Goal: Information Seeking & Learning: Learn about a topic

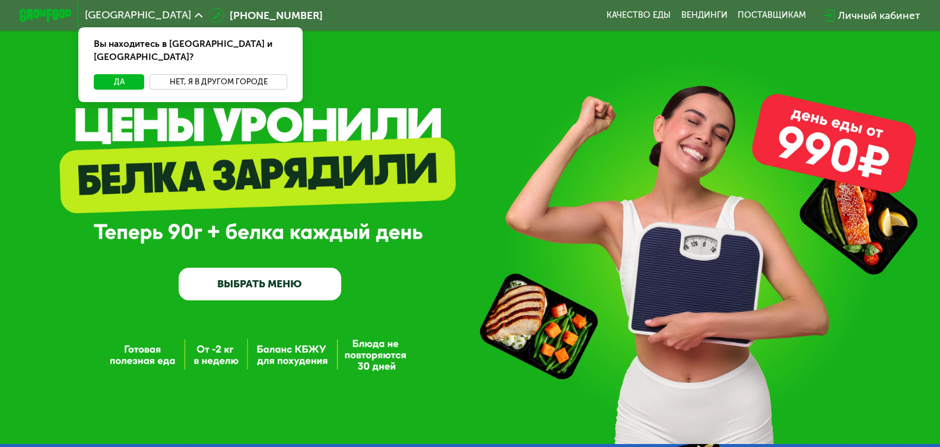
click at [204, 74] on button "Нет, я в другом городе" at bounding box center [219, 81] width 138 height 15
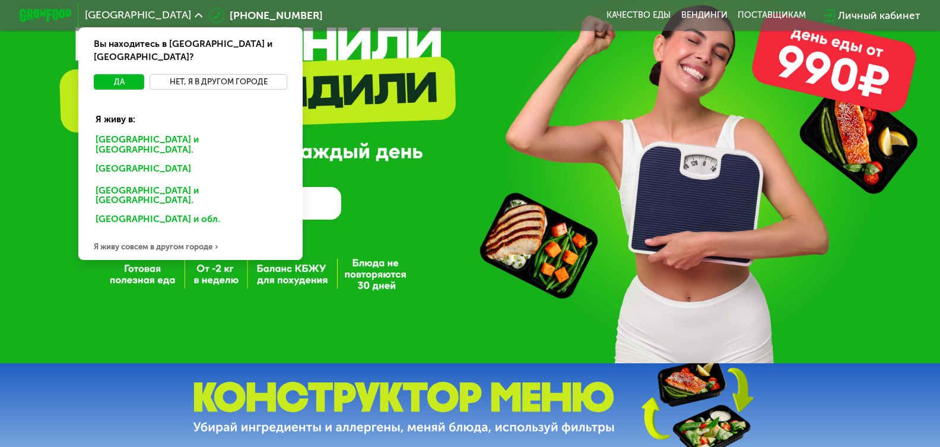
scroll to position [59, 0]
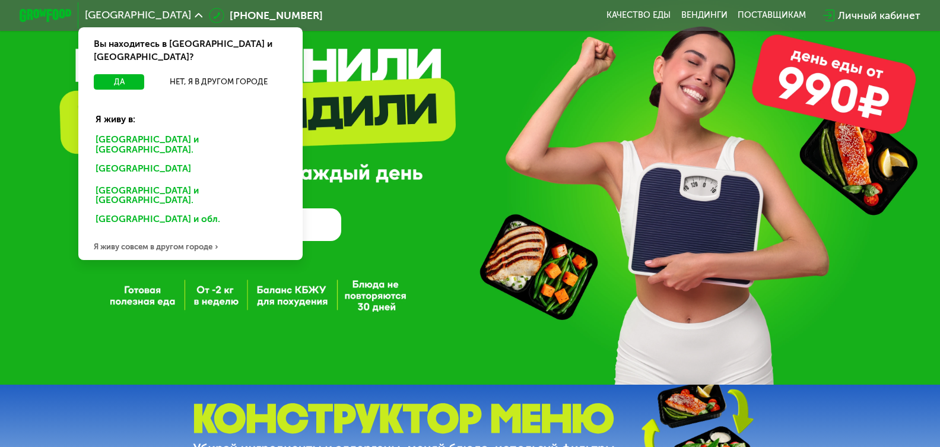
click at [15, 313] on div "GrowFood — доставка правильного питания ВЫБРАТЬ МЕНЮ" at bounding box center [470, 163] width 940 height 444
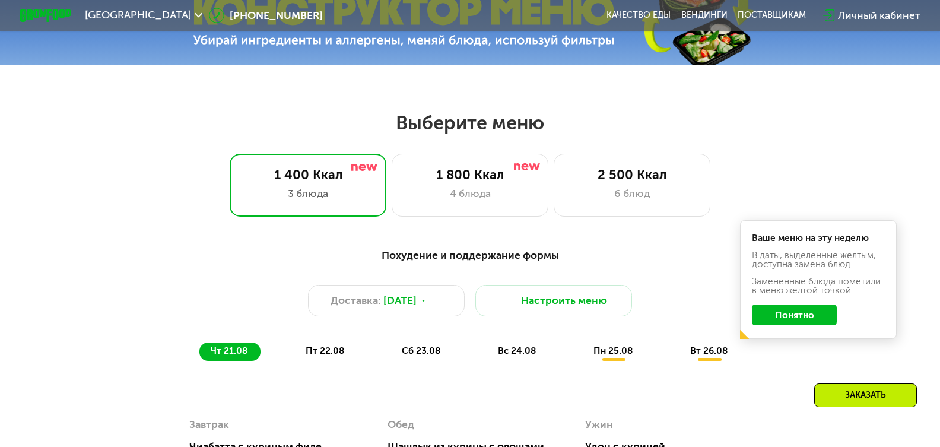
scroll to position [475, 0]
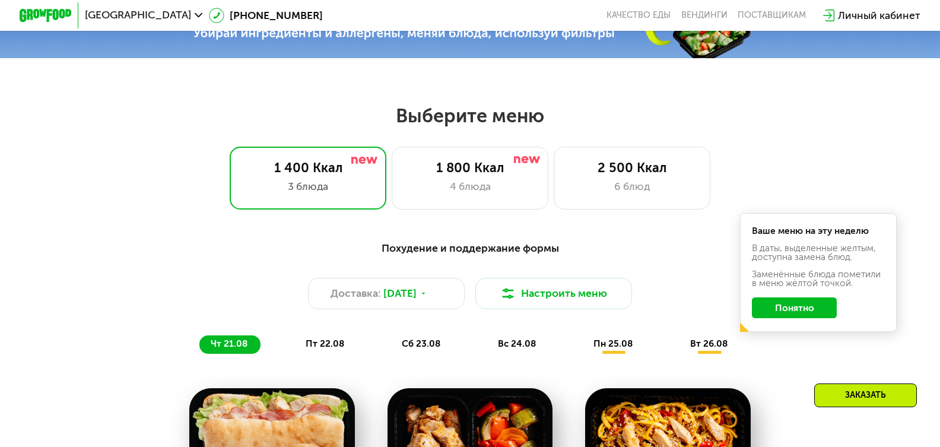
click at [794, 318] on button "Понятно" at bounding box center [794, 307] width 85 height 21
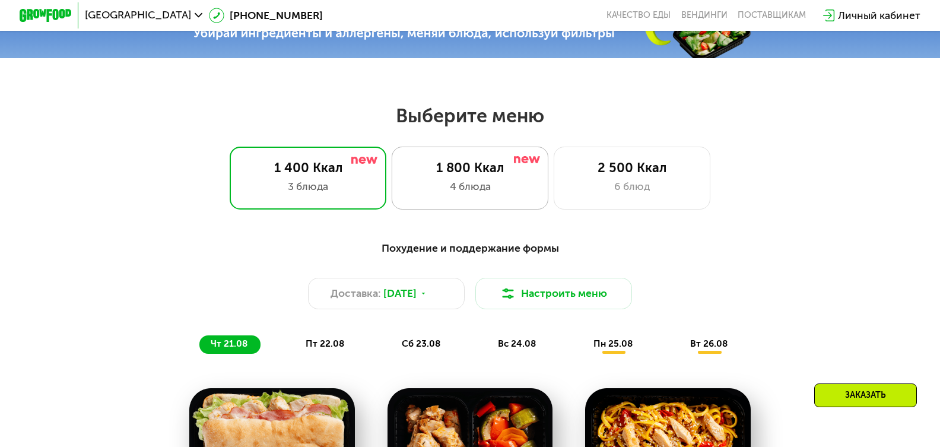
click at [469, 186] on div "4 блюда" at bounding box center [469, 186] width 129 height 15
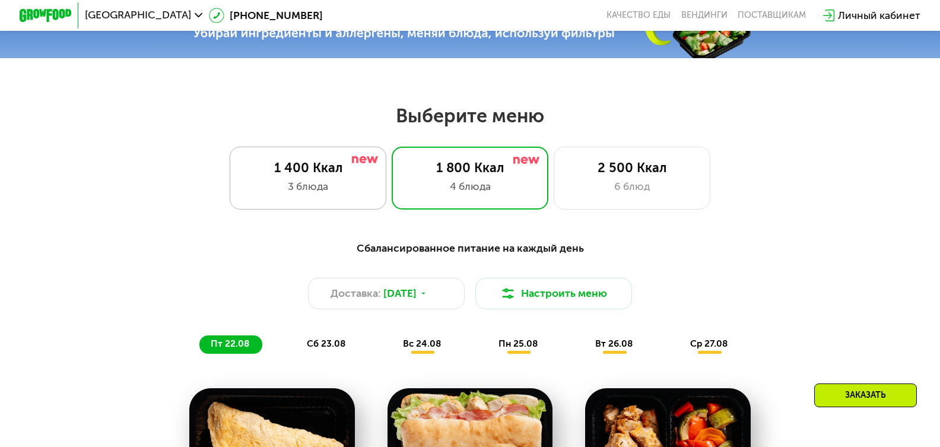
click at [392, 164] on div "1 400 Ккал 3 блюда" at bounding box center [470, 178] width 157 height 63
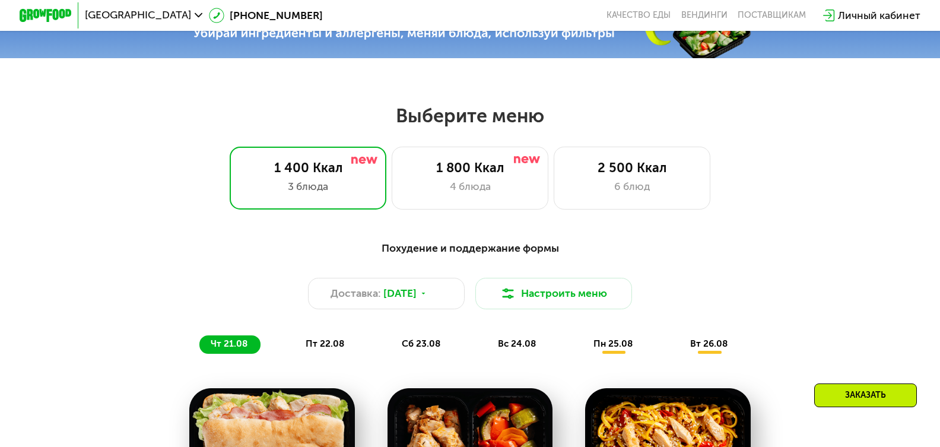
click at [837, 394] on div "Заказать" at bounding box center [865, 395] width 103 height 24
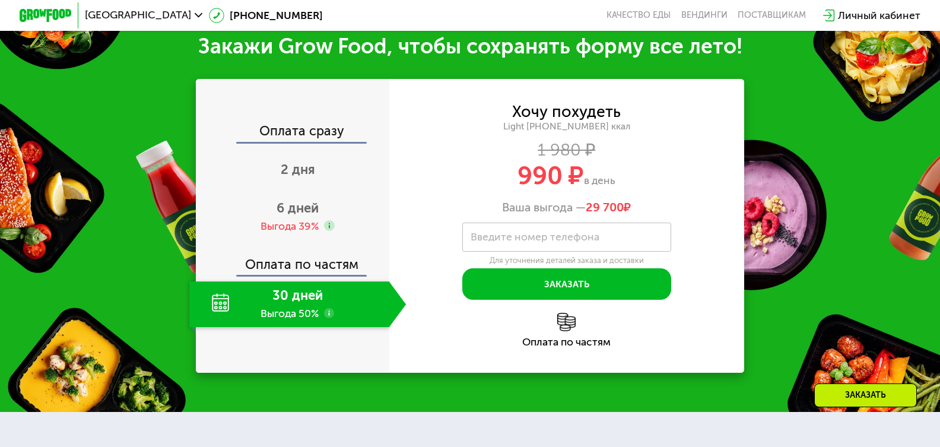
scroll to position [1293, 0]
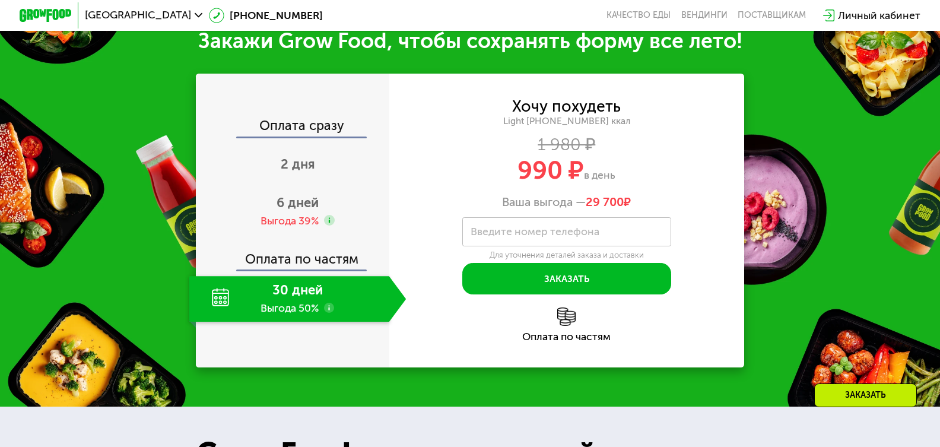
click at [325, 313] on use at bounding box center [329, 308] width 11 height 11
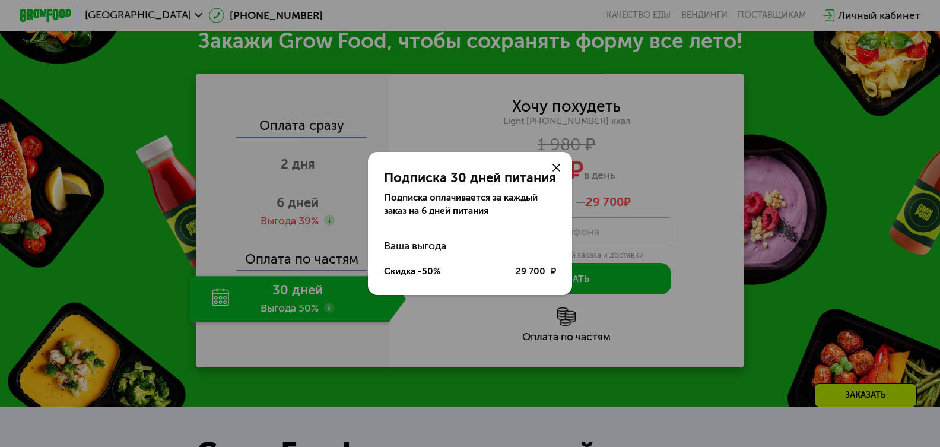
click at [556, 166] on use at bounding box center [557, 168] width 8 height 8
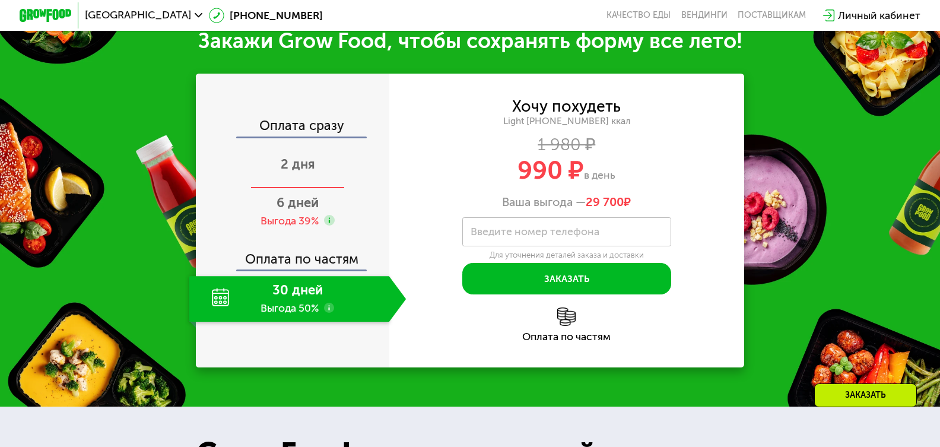
click at [285, 172] on span "2 дня" at bounding box center [298, 164] width 34 height 16
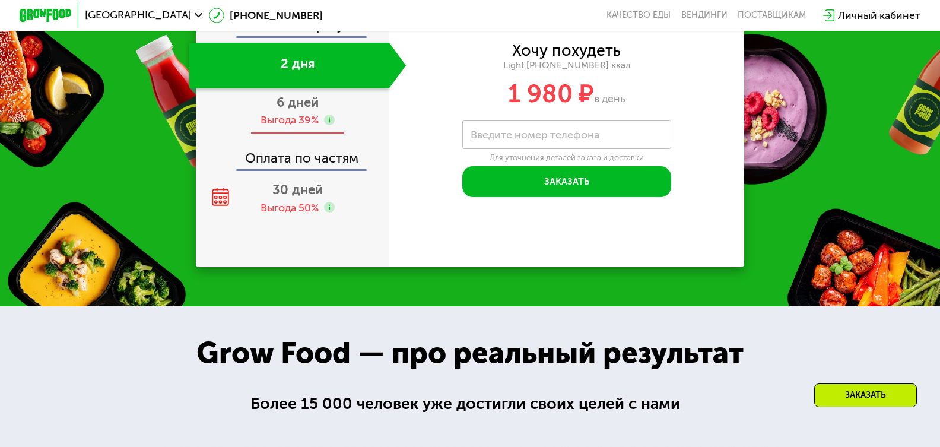
click at [306, 110] on span "6 дней" at bounding box center [298, 102] width 42 height 16
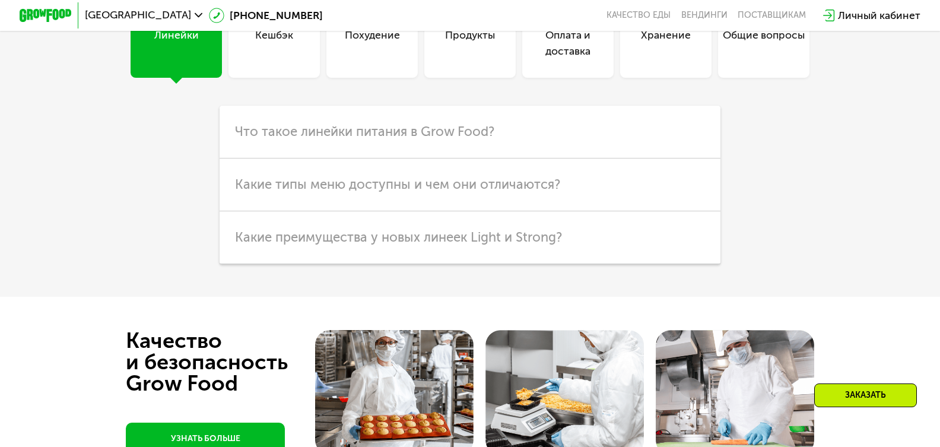
scroll to position [3125, 0]
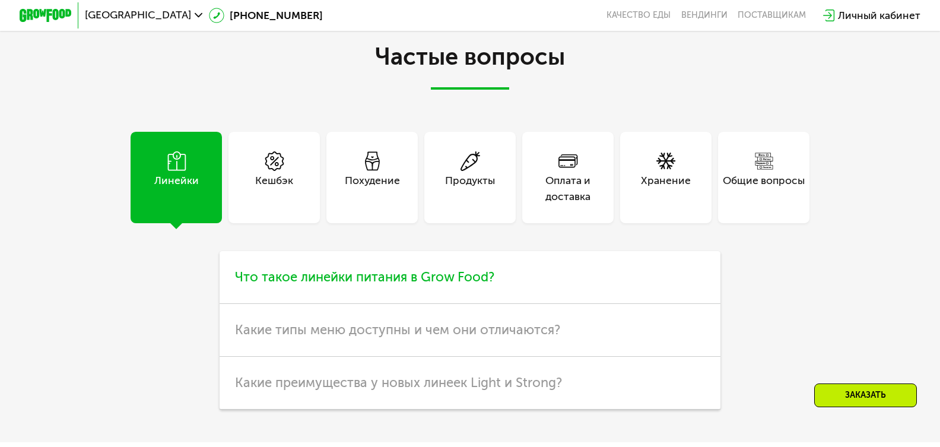
click at [394, 285] on span "Что такое линейки питания в Grow Food?" at bounding box center [364, 277] width 259 height 16
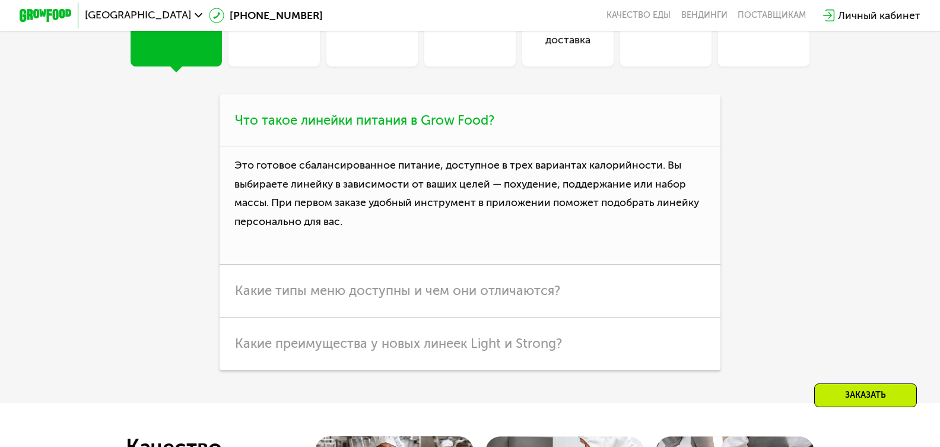
scroll to position [3303, 0]
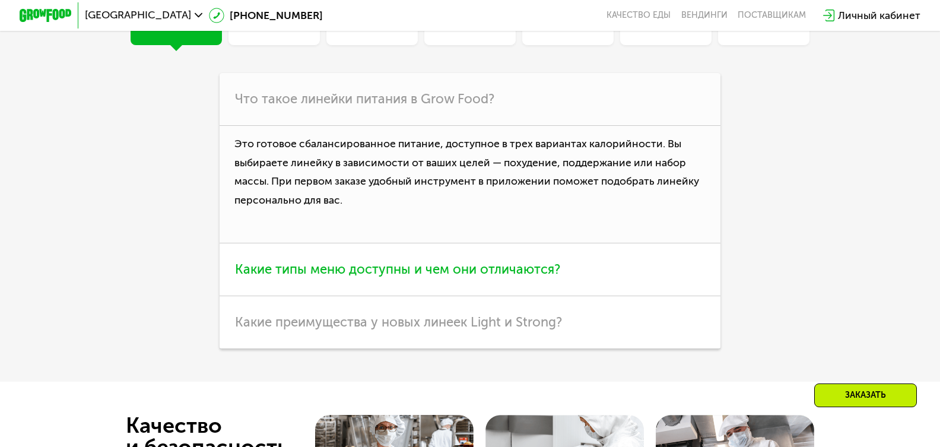
click at [365, 277] on span "Какие типы меню доступны и чем они отличаются?" at bounding box center [397, 269] width 325 height 16
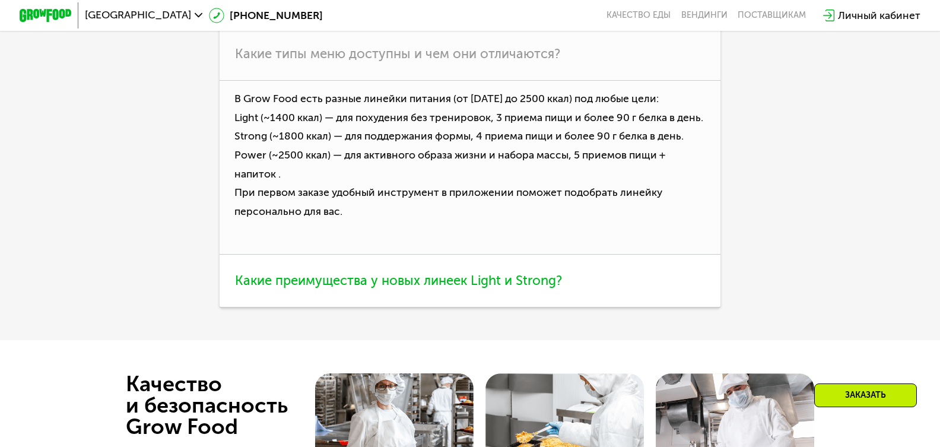
scroll to position [3422, 0]
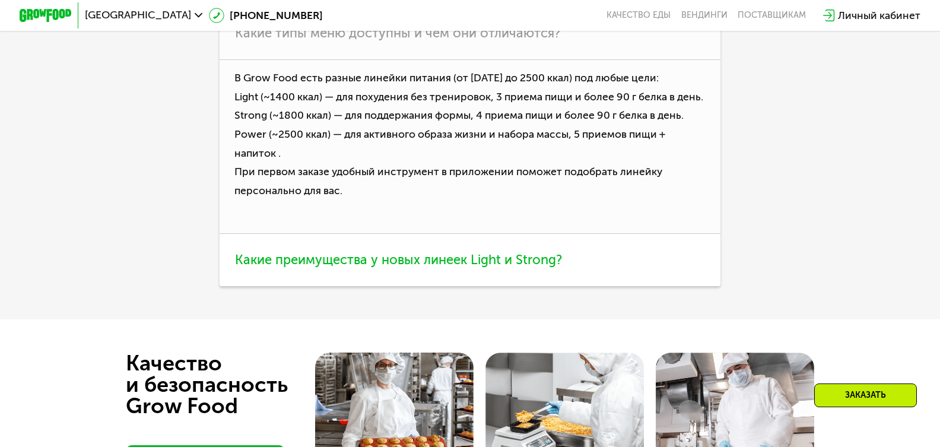
click at [372, 268] on span "Какие преимущества у новых линеек Light и Strong?" at bounding box center [398, 260] width 327 height 16
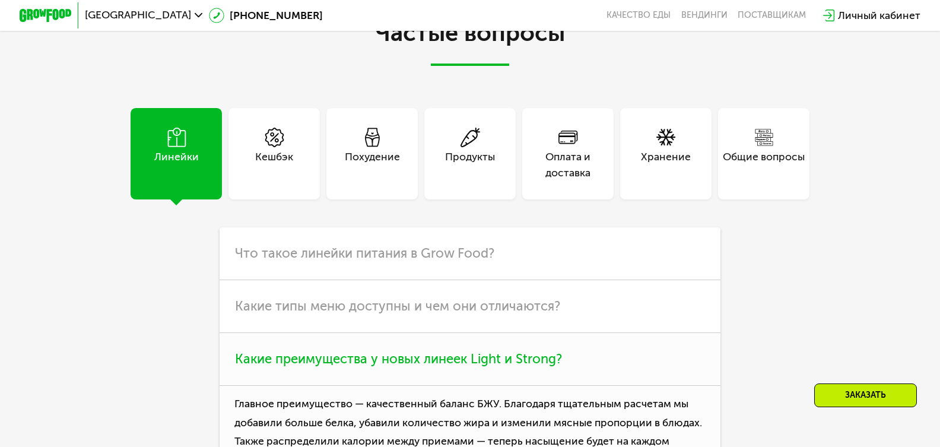
scroll to position [3125, 0]
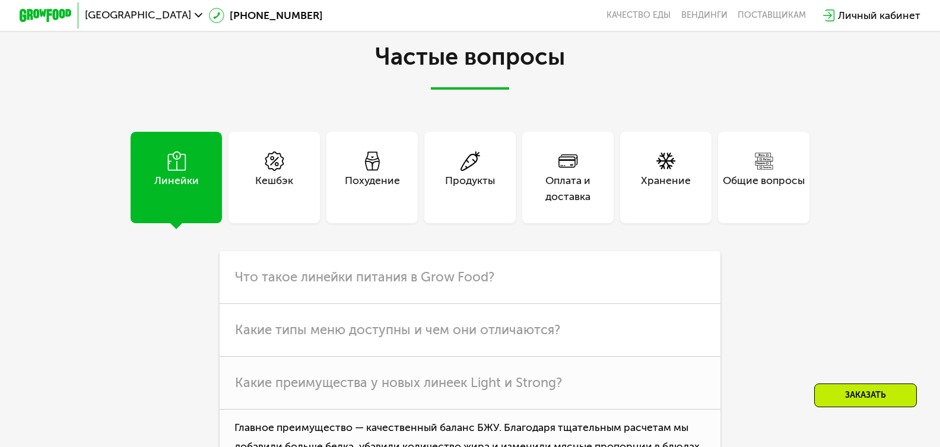
click at [294, 205] on div "Кешбэк" at bounding box center [274, 177] width 91 height 91
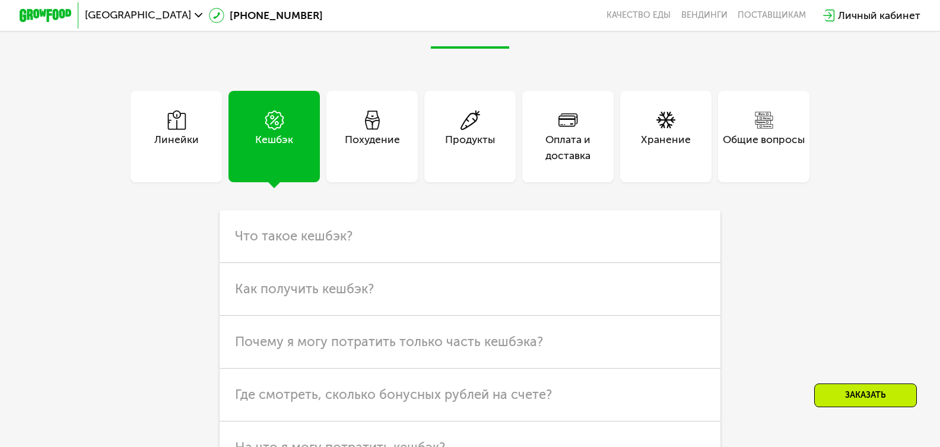
scroll to position [3184, 0]
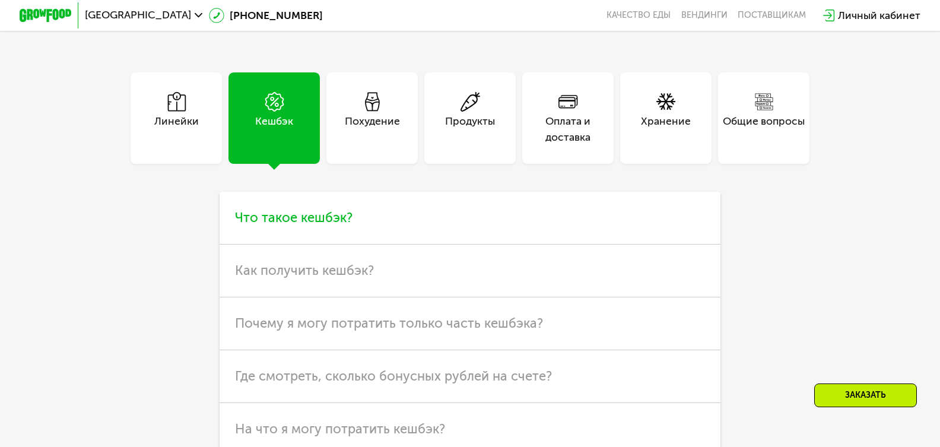
click at [315, 219] on h3 "Что такое кешбэк?" at bounding box center [471, 218] width 502 height 53
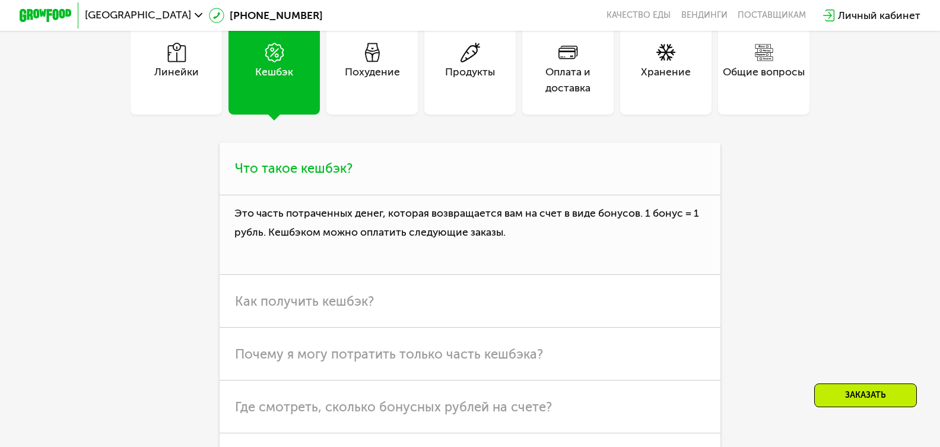
scroll to position [3362, 0]
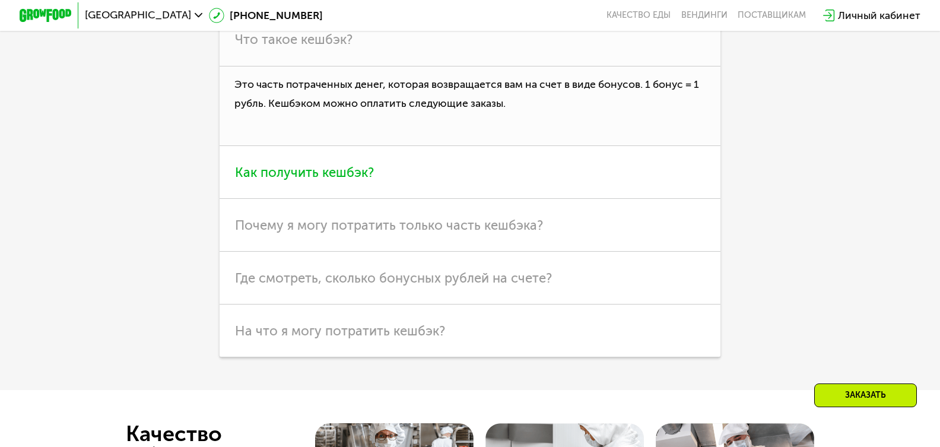
click at [304, 197] on h3 "Как получить кешбэк?" at bounding box center [471, 172] width 502 height 53
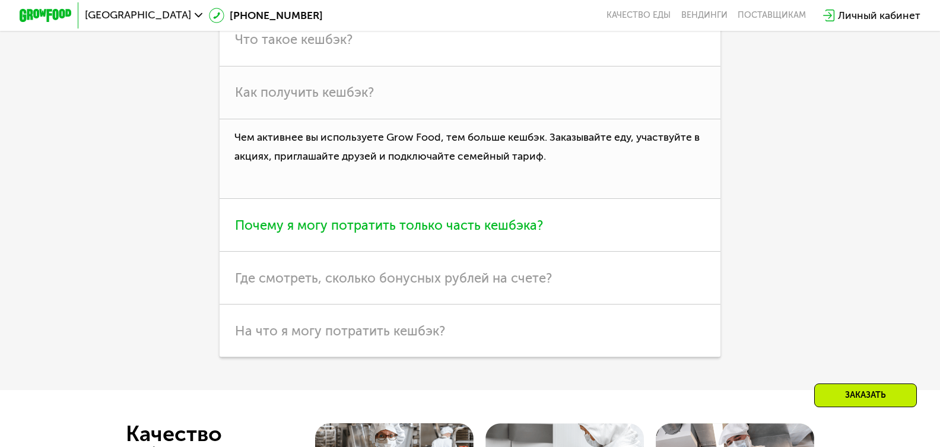
click at [304, 233] on span "Почему я могу потратить только часть кешбэка?" at bounding box center [389, 225] width 308 height 16
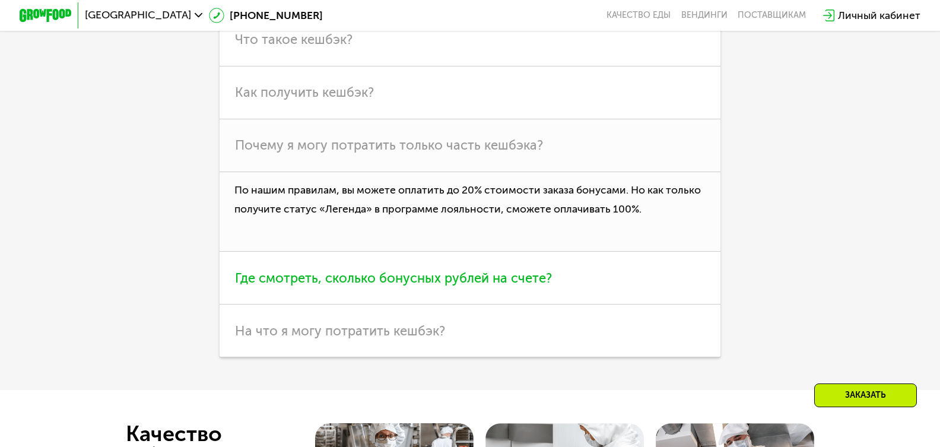
click at [316, 305] on h3 "Где смотреть, сколько бонусных рублей на счете?" at bounding box center [471, 278] width 502 height 53
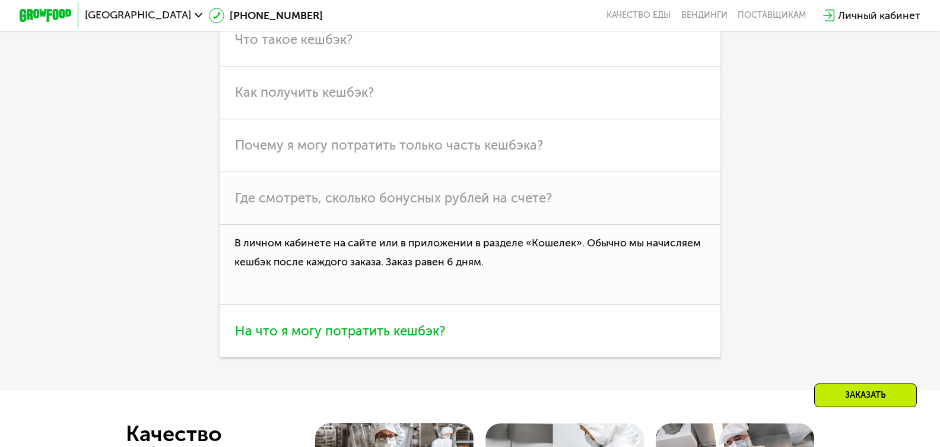
click at [296, 339] on span "На что я могу потратить кешбэк?" at bounding box center [340, 331] width 210 height 16
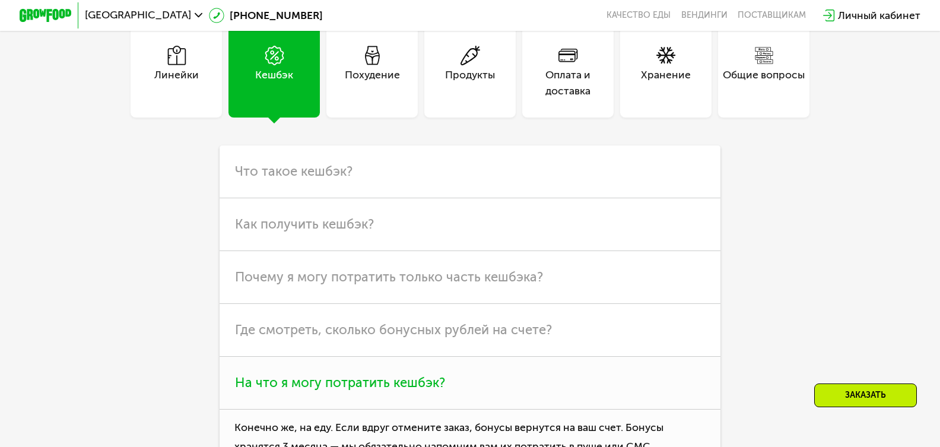
scroll to position [3125, 0]
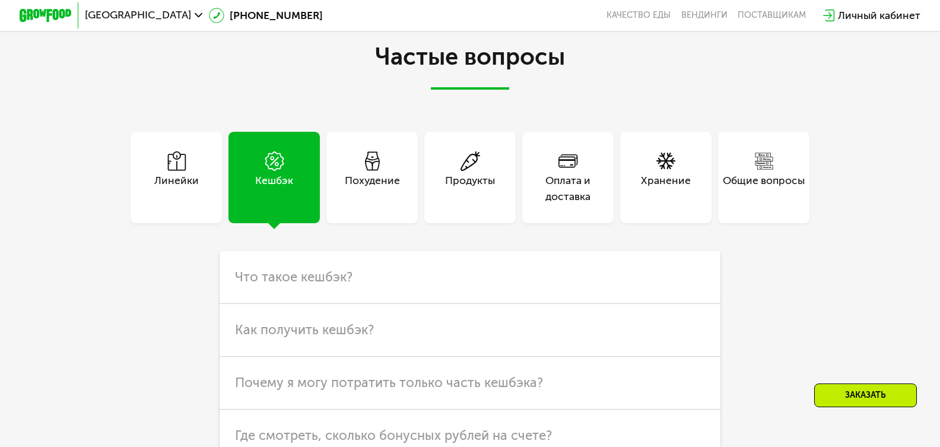
click at [356, 223] on div "Похудение" at bounding box center [372, 177] width 91 height 91
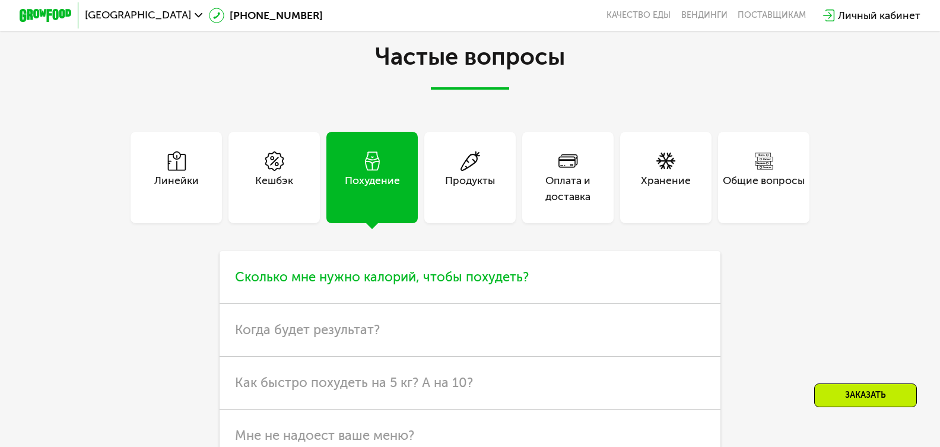
click at [362, 285] on span "Сколько мне нужно калорий, чтобы похудеть?" at bounding box center [382, 277] width 294 height 16
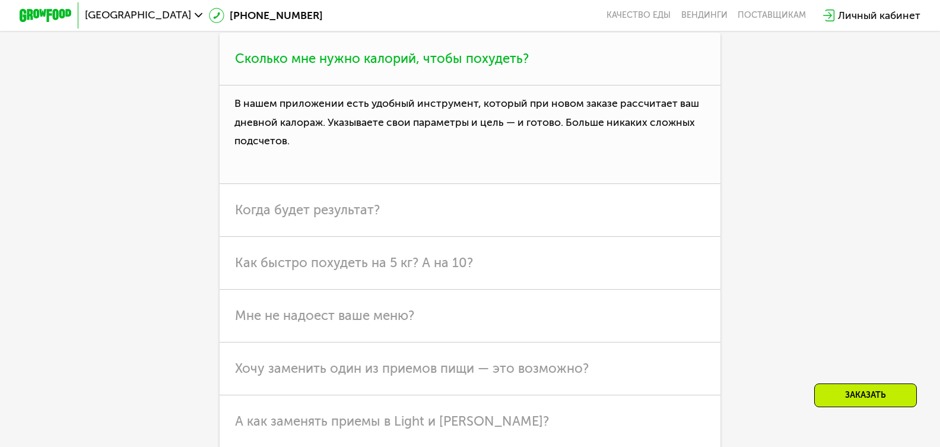
scroll to position [3362, 0]
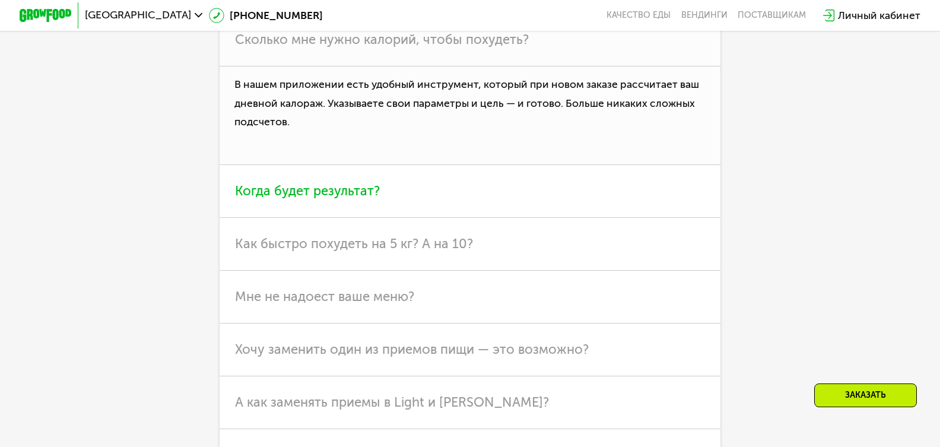
click at [327, 214] on h3 "Когда будет результат?" at bounding box center [471, 191] width 502 height 53
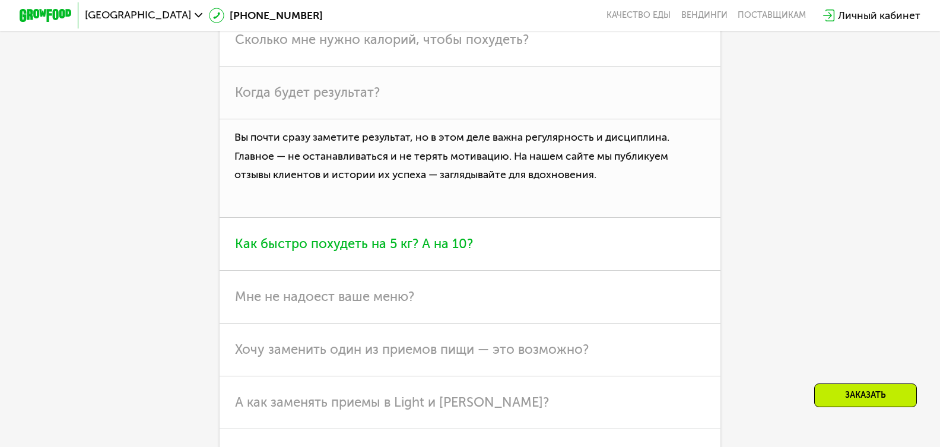
click at [341, 252] on span "Как быстро похудеть на 5 кг? А на 10?" at bounding box center [354, 244] width 238 height 16
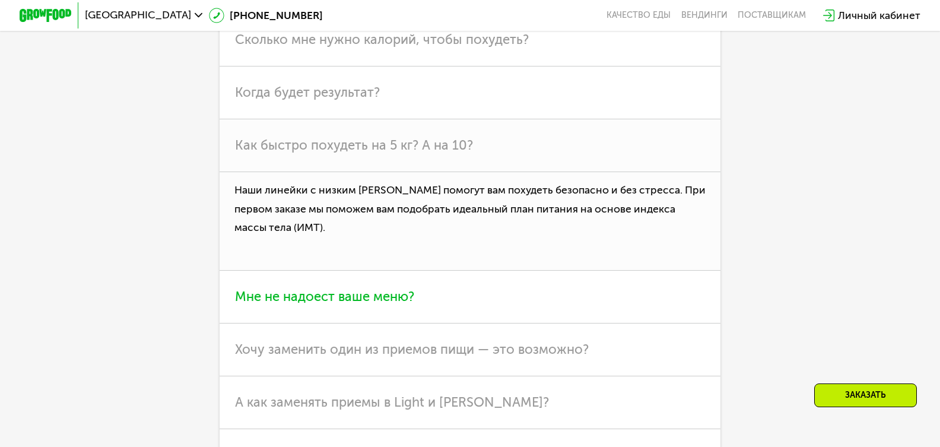
click at [314, 305] on span "Мне не надоест ваше меню?" at bounding box center [324, 297] width 179 height 16
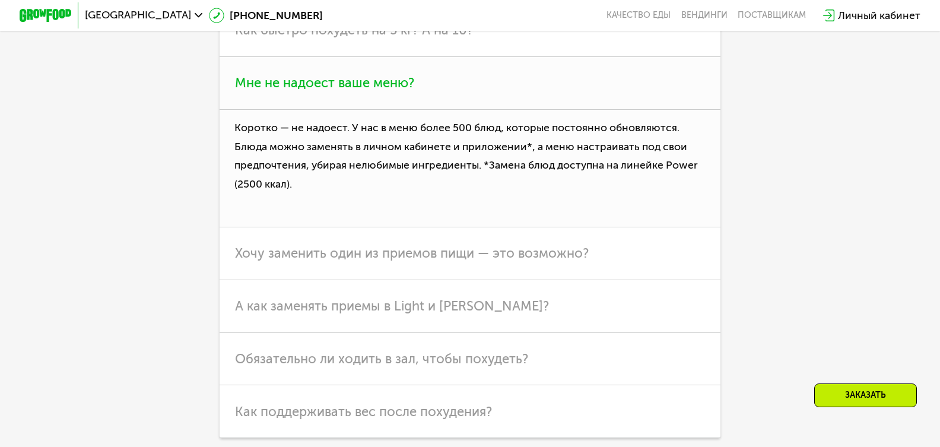
scroll to position [3481, 0]
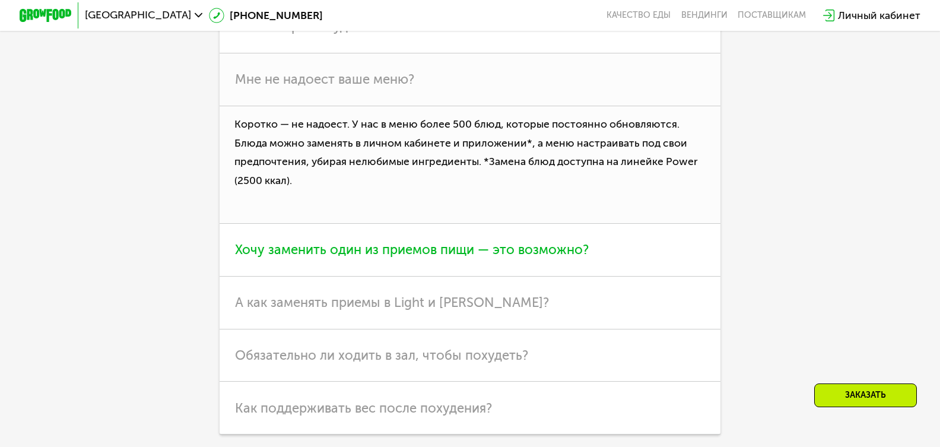
click at [362, 277] on h3 "Хочу заменить один из приемов пищи — это возможно?" at bounding box center [471, 250] width 502 height 53
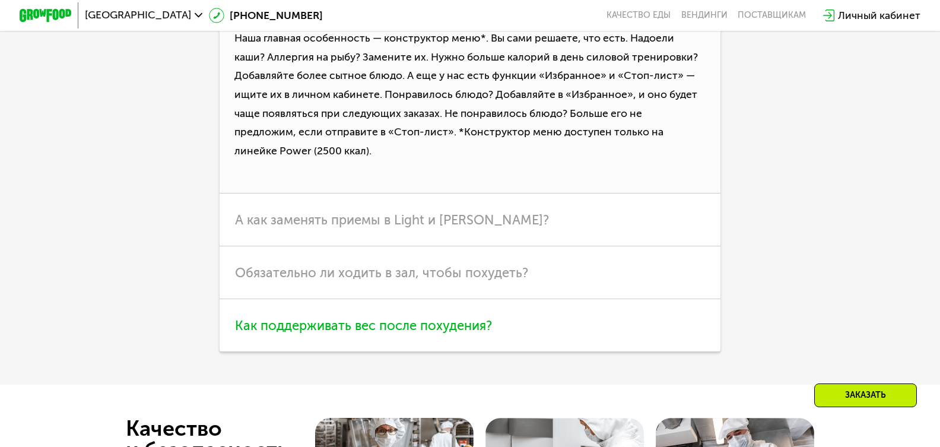
scroll to position [3659, 0]
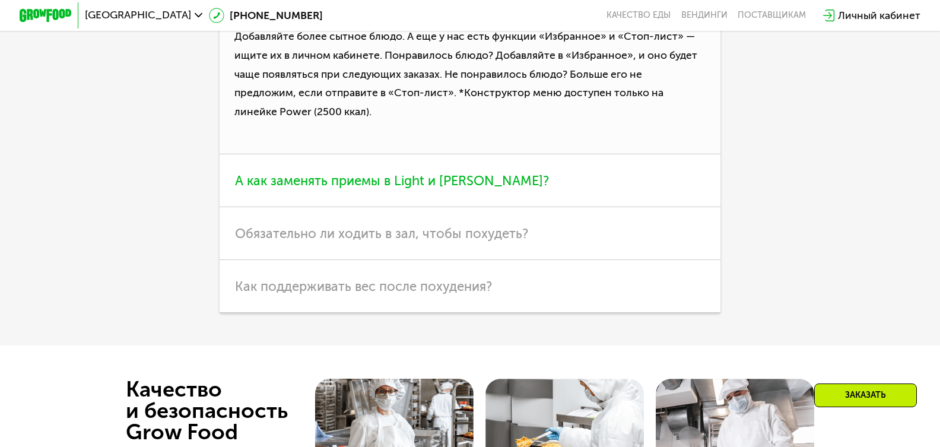
click at [353, 207] on h3 "А как заменять приемы в Light и [PERSON_NAME]?" at bounding box center [471, 180] width 502 height 53
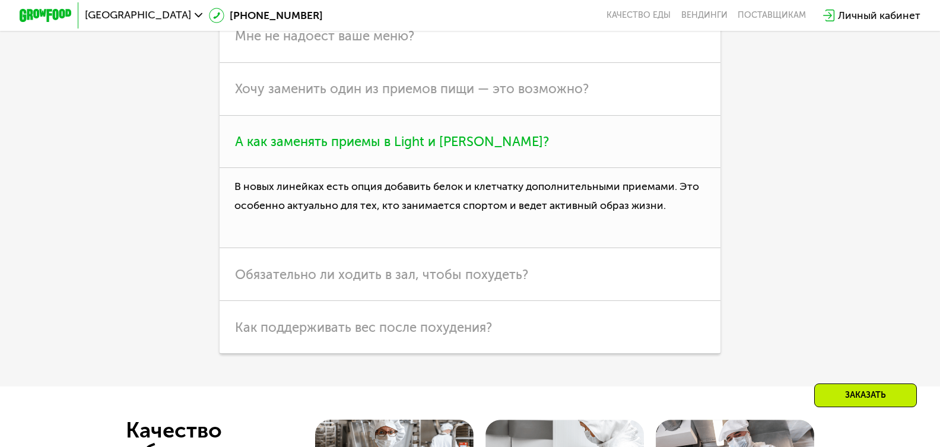
scroll to position [3481, 0]
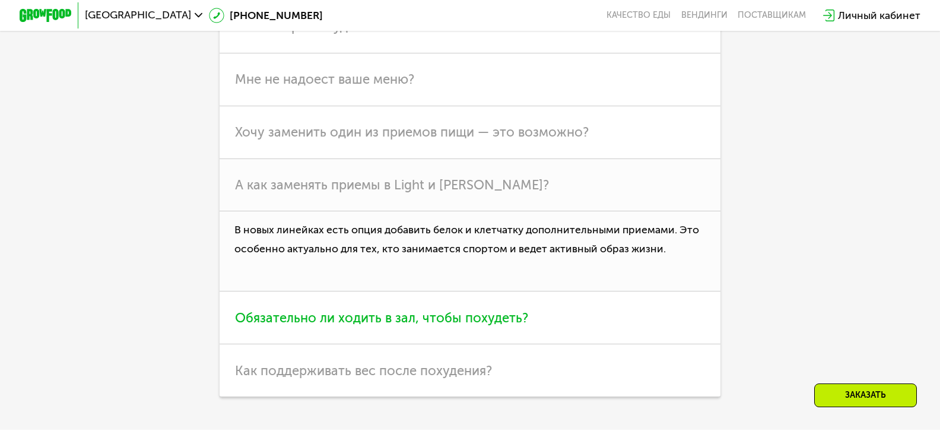
click at [364, 326] on h3 "Обязательно ли ходить в зал, чтобы похудеть?" at bounding box center [471, 317] width 502 height 53
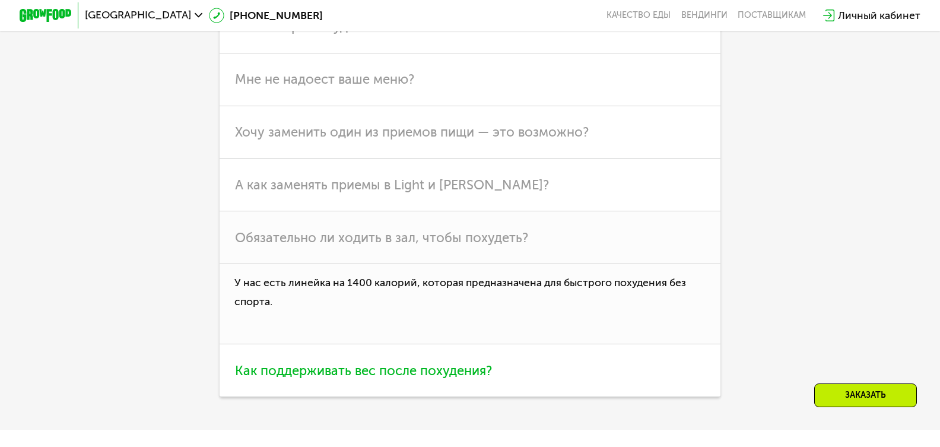
click at [367, 379] on span "Как поддерживать вес после похудения?" at bounding box center [363, 371] width 257 height 16
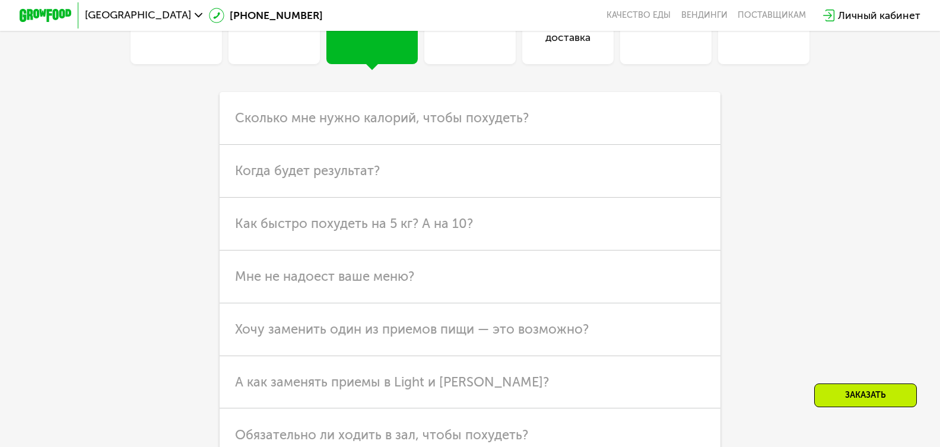
scroll to position [2947, 0]
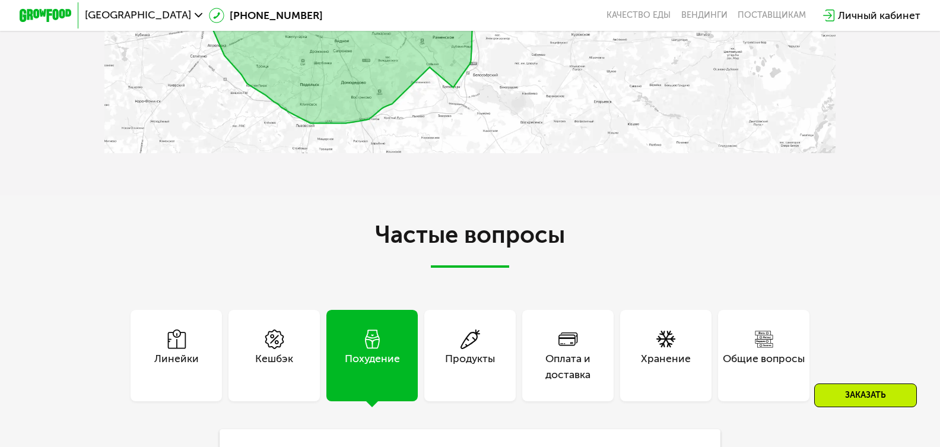
click at [474, 382] on div "Продукты" at bounding box center [470, 366] width 50 height 31
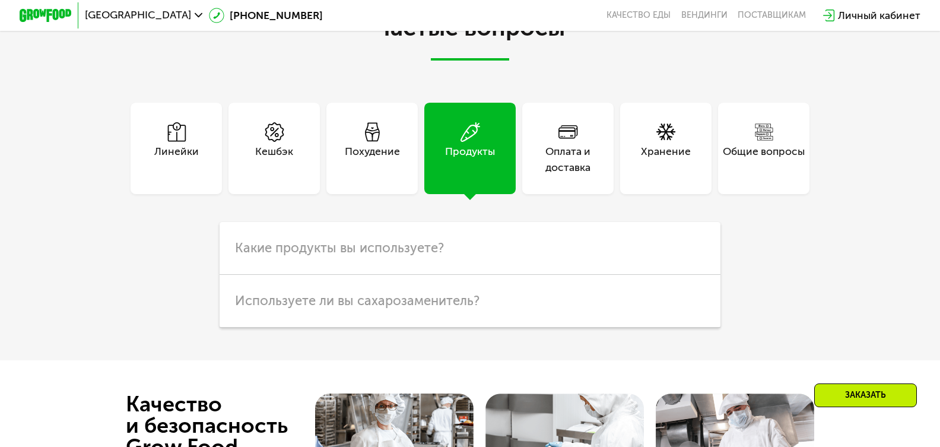
scroll to position [3125, 0]
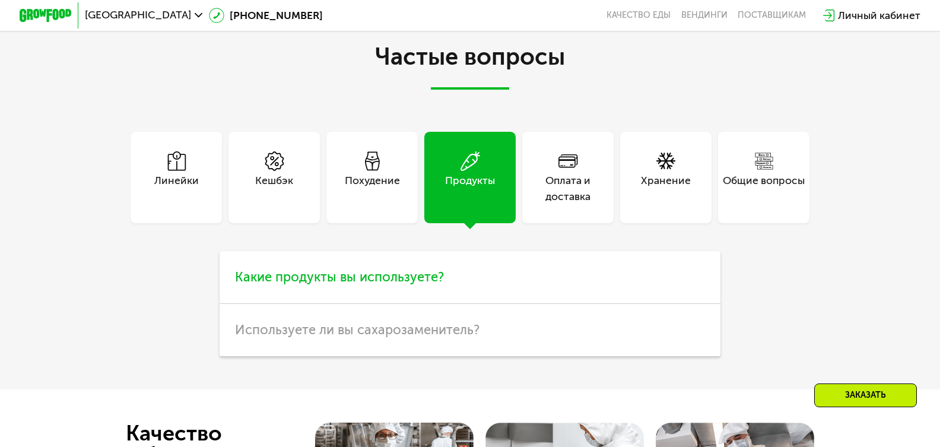
click at [362, 304] on h3 "Какие продукты вы используете?" at bounding box center [471, 277] width 502 height 53
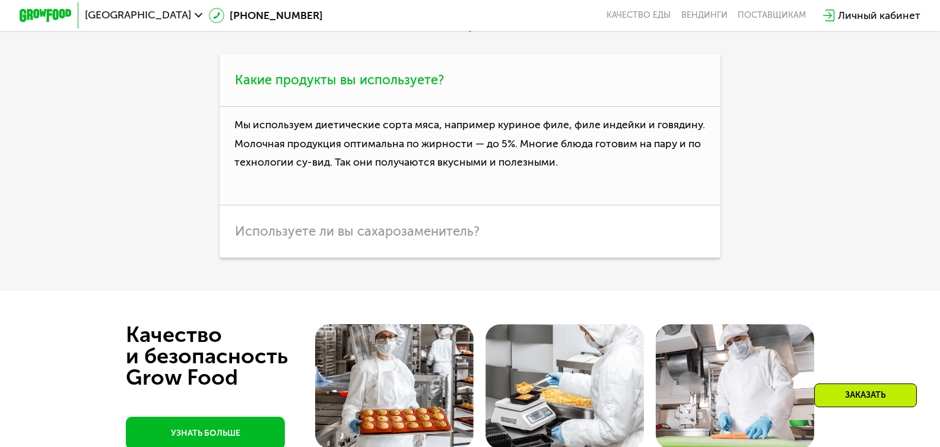
scroll to position [3362, 0]
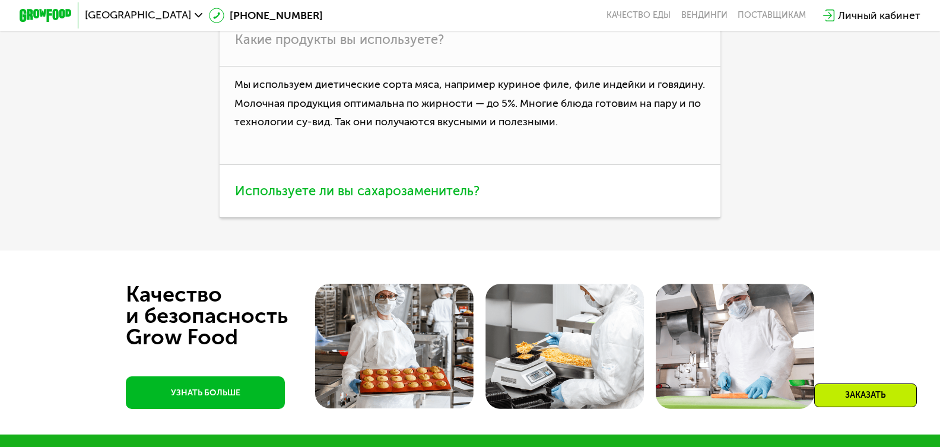
click at [331, 218] on h3 "Используете ли вы сахарозаменитель?" at bounding box center [471, 191] width 502 height 53
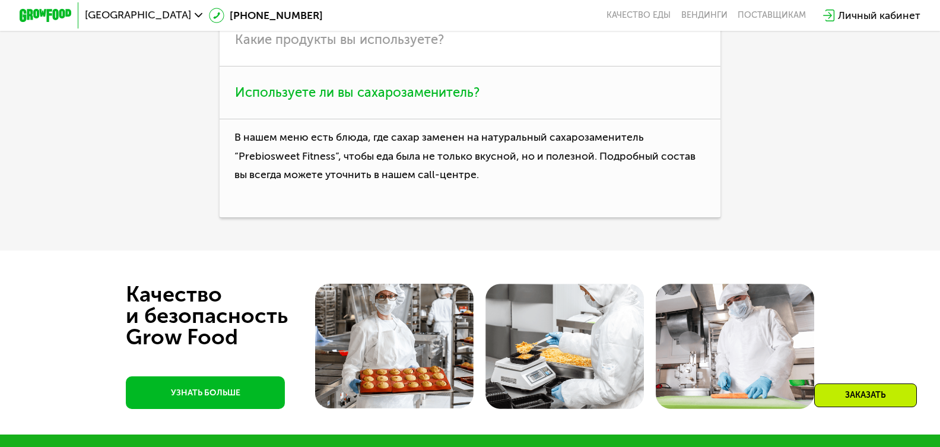
scroll to position [3125, 0]
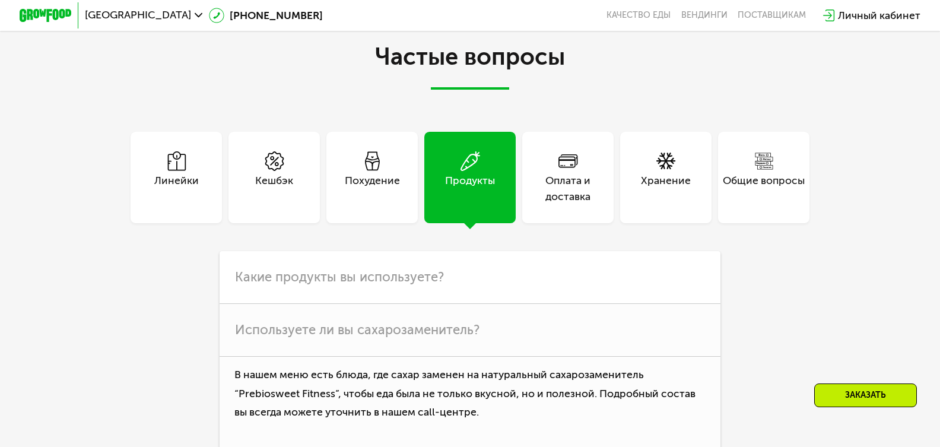
click at [550, 185] on div "Оплата и доставка" at bounding box center [567, 188] width 91 height 31
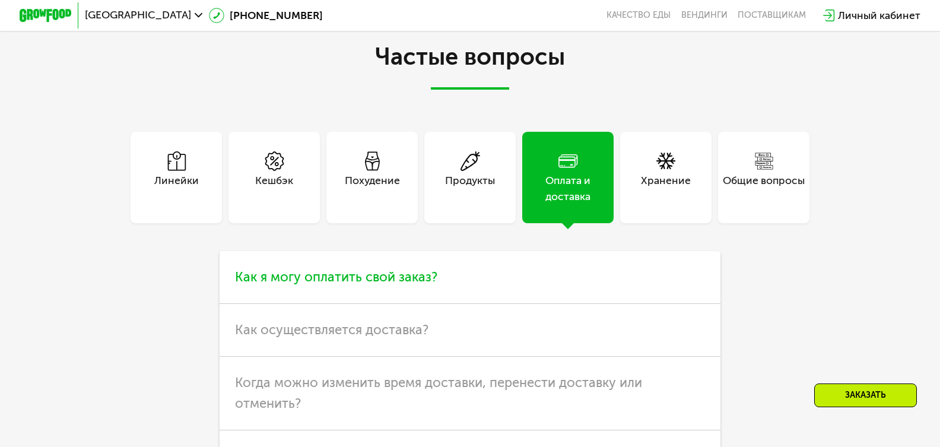
click at [394, 285] on span "Как я могу оплатить свой заказ?" at bounding box center [336, 277] width 202 height 16
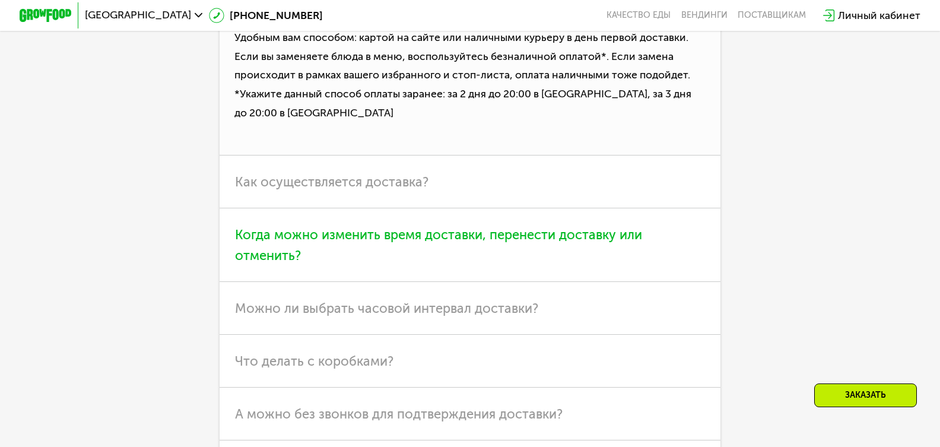
scroll to position [3422, 0]
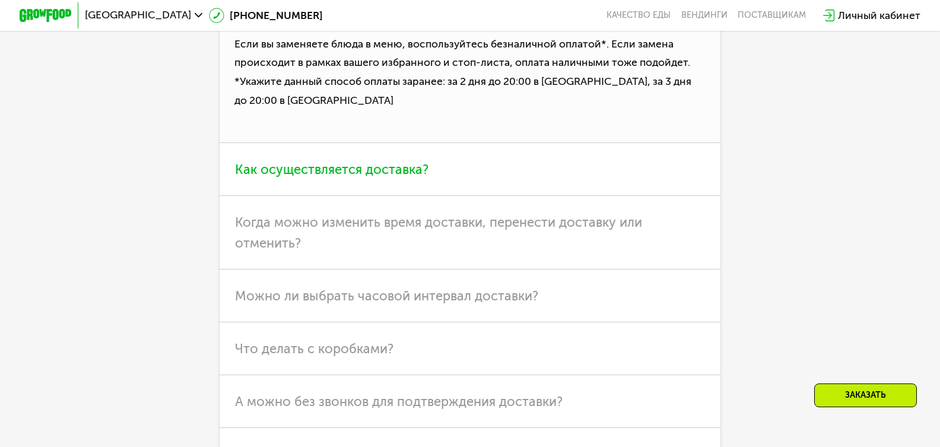
click at [302, 196] on h3 "Как осуществляется доставка?" at bounding box center [471, 169] width 502 height 53
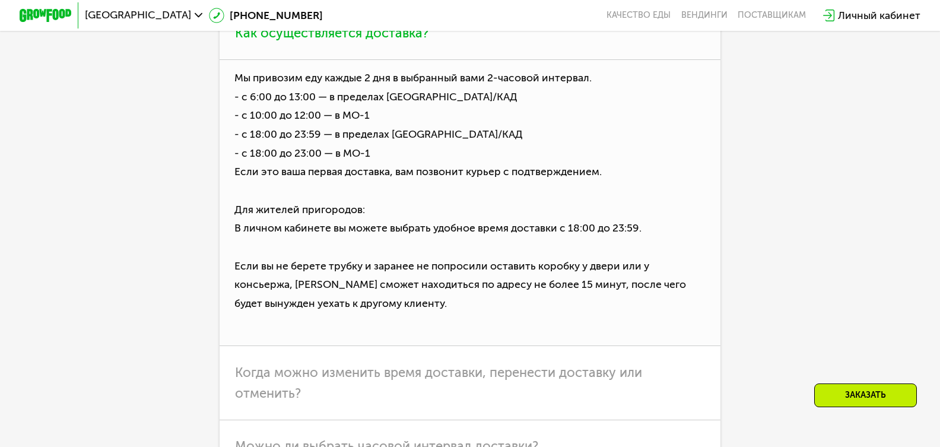
scroll to position [3541, 0]
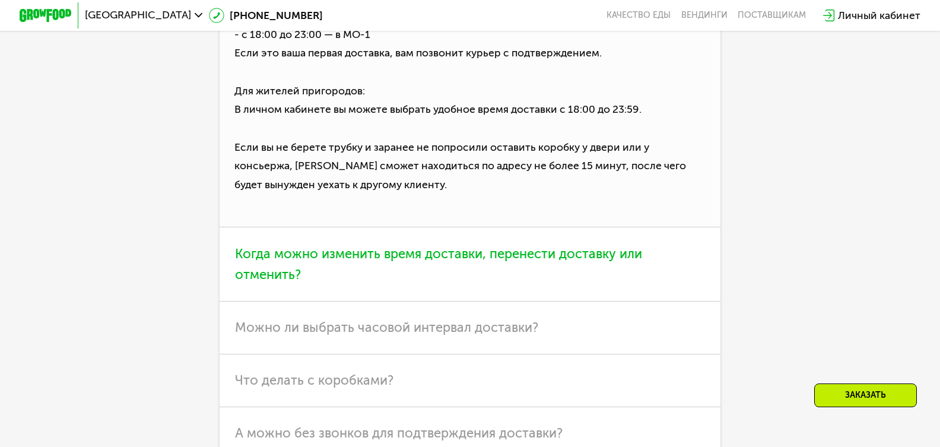
click at [351, 282] on h3 "Когда можно изменить время доставки, перенести доставку или отменить?" at bounding box center [471, 264] width 502 height 74
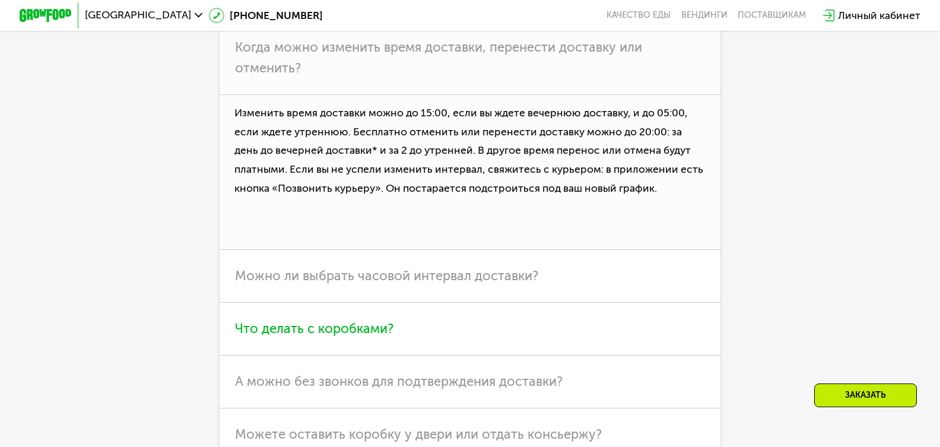
scroll to position [3481, 0]
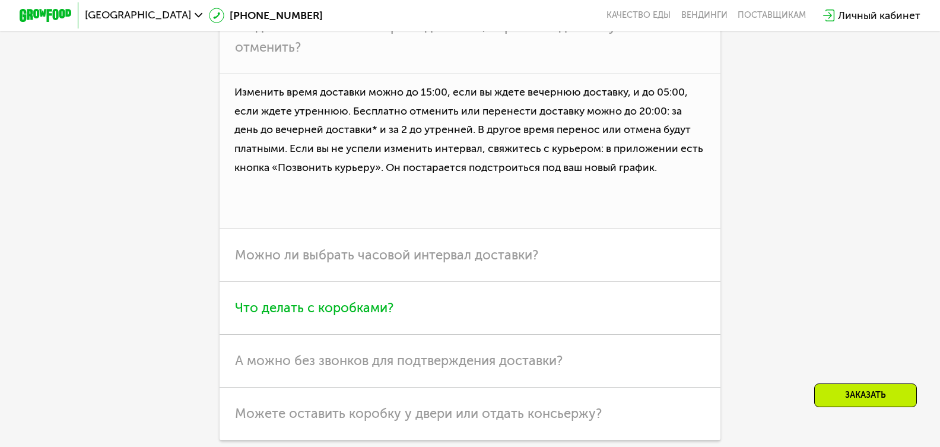
click at [344, 263] on span "Можно ли выбрать часовой интервал доставки?" at bounding box center [386, 255] width 303 height 16
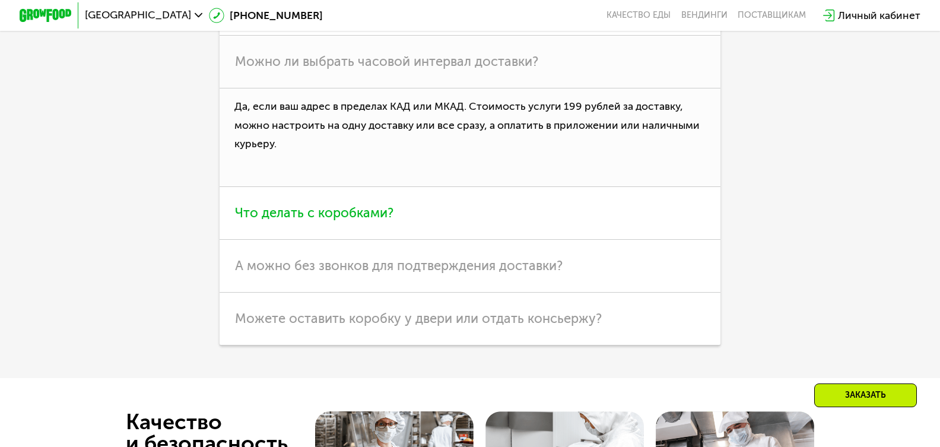
scroll to position [3600, 0]
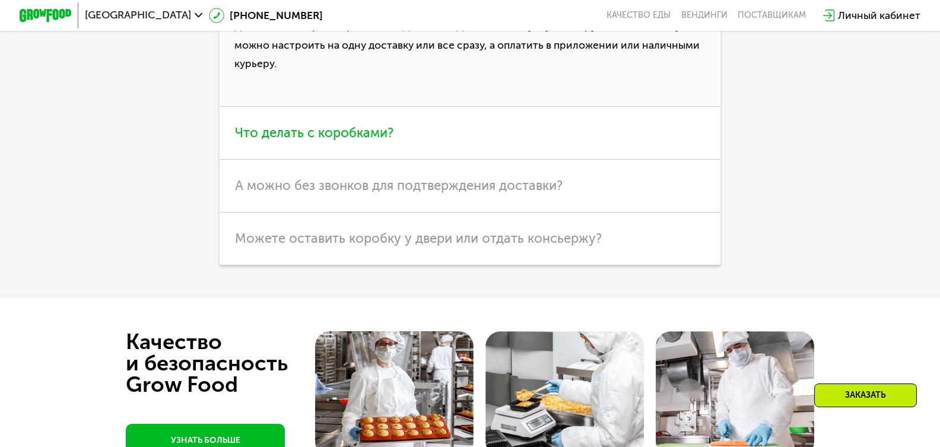
click at [307, 141] on span "Что делать с коробками?" at bounding box center [314, 133] width 159 height 16
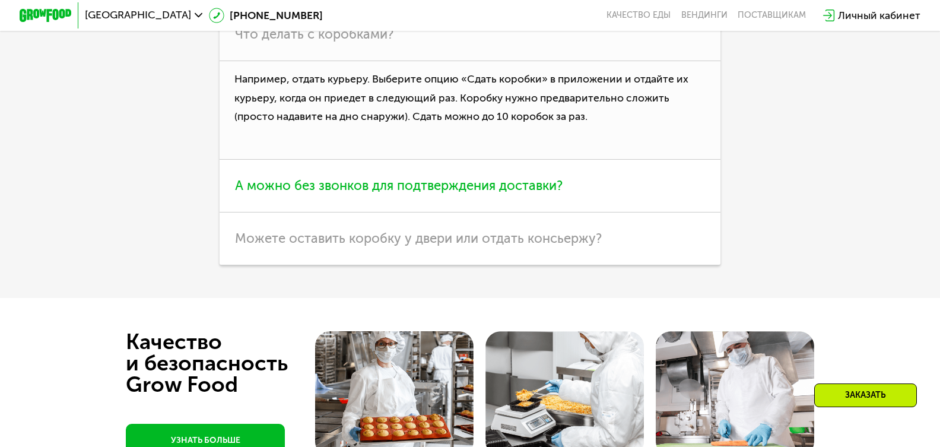
click at [331, 194] on span "А можно без звонков для подтверждения доставки?" at bounding box center [399, 186] width 328 height 16
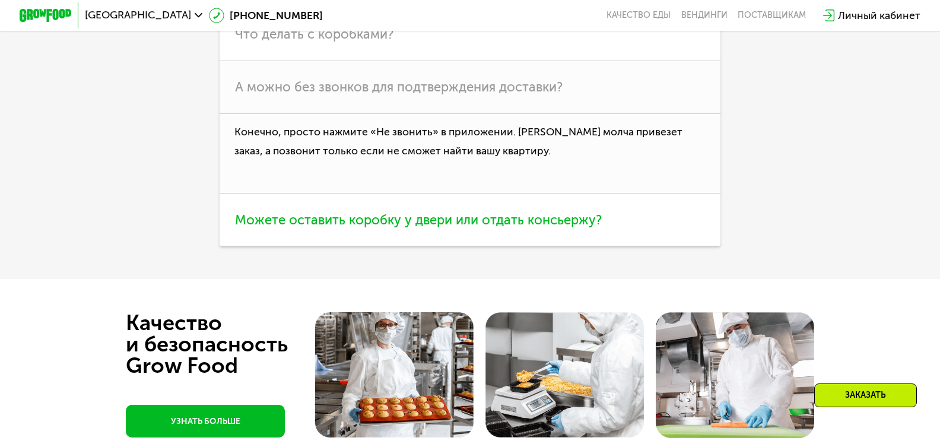
click at [330, 228] on span "Можете оставить коробку у двери или отдать консьержу?" at bounding box center [418, 220] width 367 height 16
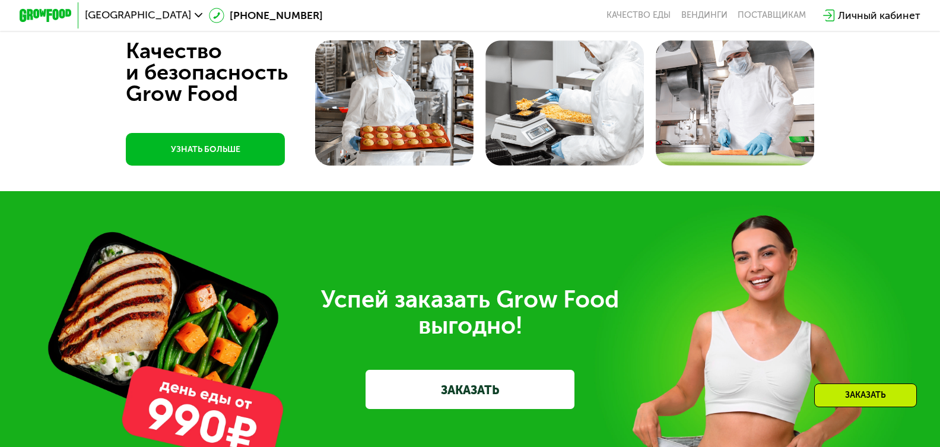
scroll to position [3897, 0]
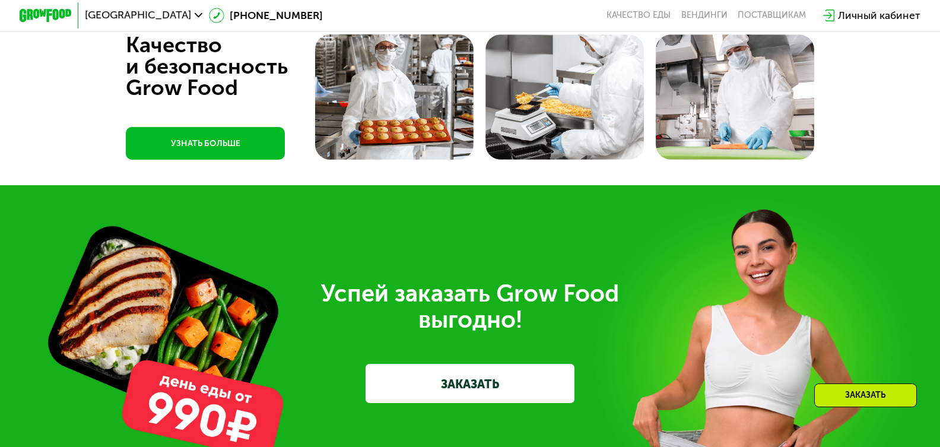
click at [248, 160] on link "УЗНАТЬ БОЛЬШЕ" at bounding box center [205, 143] width 159 height 33
